Goal: Task Accomplishment & Management: Manage account settings

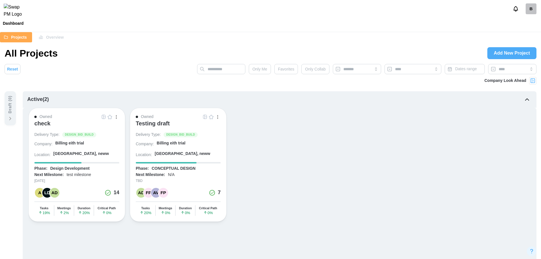
click at [40, 124] on div "check" at bounding box center [42, 123] width 16 height 7
click at [531, 8] on div "B" at bounding box center [531, 8] width 11 height 11
click at [532, 26] on div "My Profile" at bounding box center [527, 24] width 18 height 6
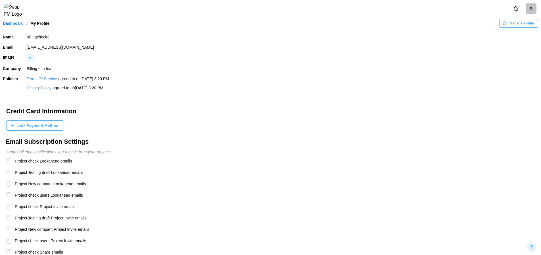
click at [33, 126] on span "Link Payment Method" at bounding box center [37, 125] width 41 height 10
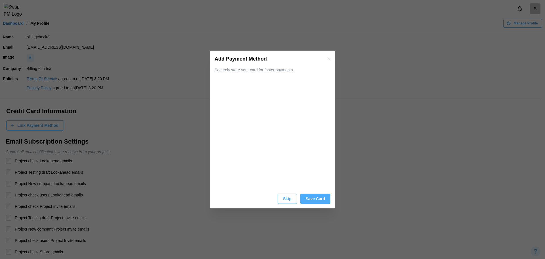
click at [325, 201] on span "Save Card" at bounding box center [315, 199] width 19 height 10
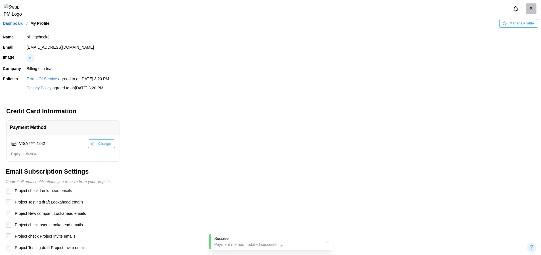
click at [11, 25] on link "Dashboard" at bounding box center [13, 23] width 21 height 4
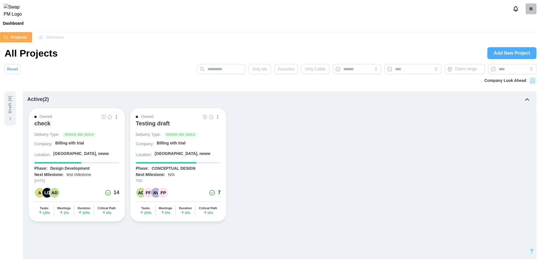
click at [43, 126] on div "check" at bounding box center [42, 123] width 16 height 7
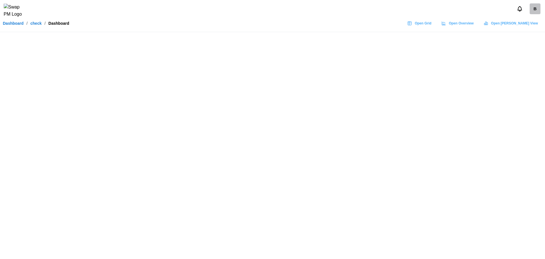
click at [535, 14] on div "B" at bounding box center [535, 8] width 11 height 11
click at [536, 14] on div "B" at bounding box center [535, 8] width 11 height 11
click at [538, 9] on div "B" at bounding box center [535, 8] width 11 height 11
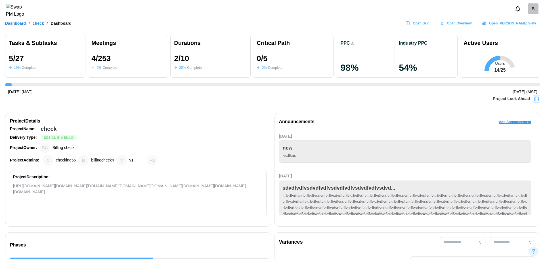
scroll to position [0, 2547]
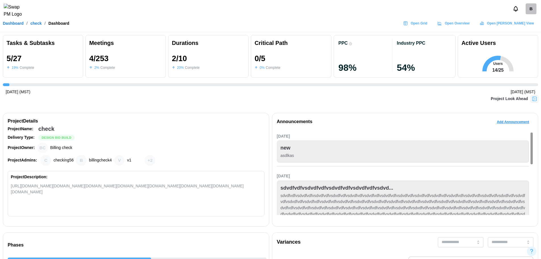
click at [527, 12] on div "B" at bounding box center [531, 8] width 11 height 11
click at [523, 35] on div "Sign Out" at bounding box center [527, 35] width 18 height 5
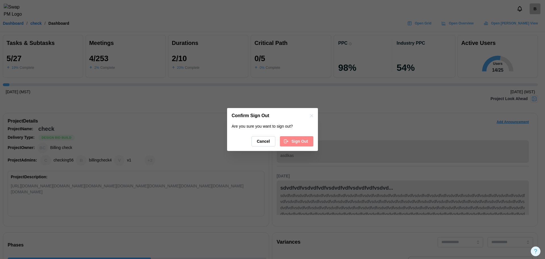
click at [295, 143] on span "Sign Out" at bounding box center [300, 141] width 16 height 10
